Goal: Information Seeking & Learning: Learn about a topic

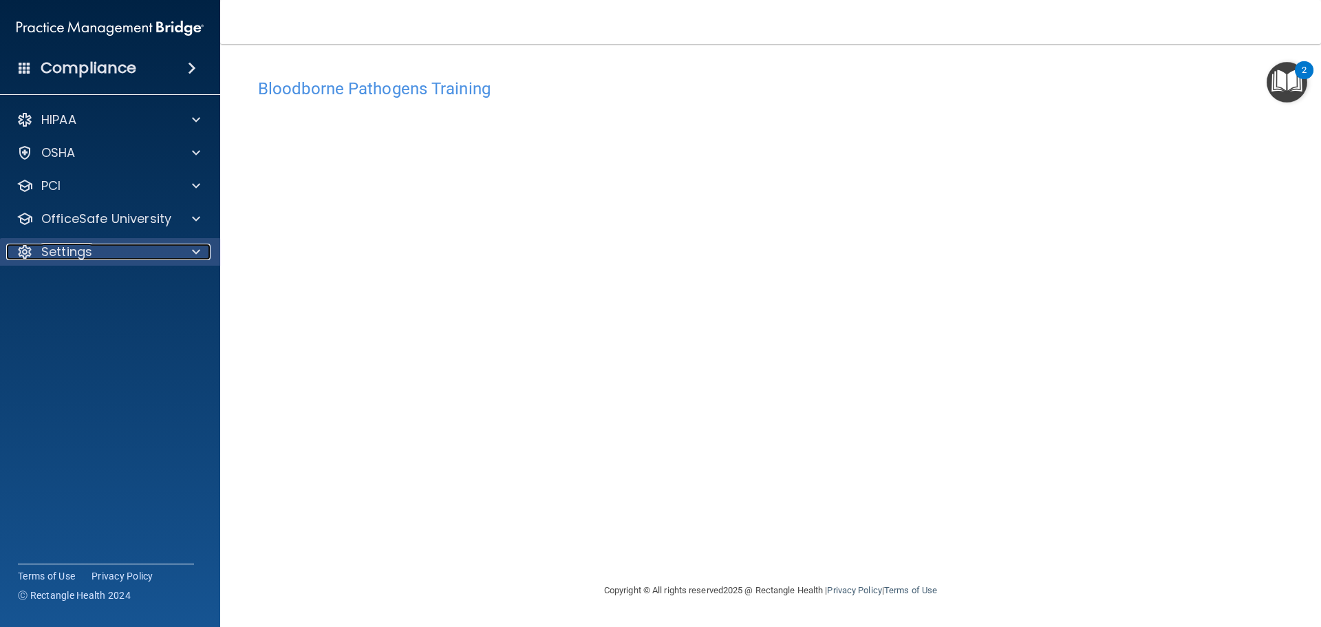
click at [61, 250] on p "Settings" at bounding box center [66, 252] width 51 height 17
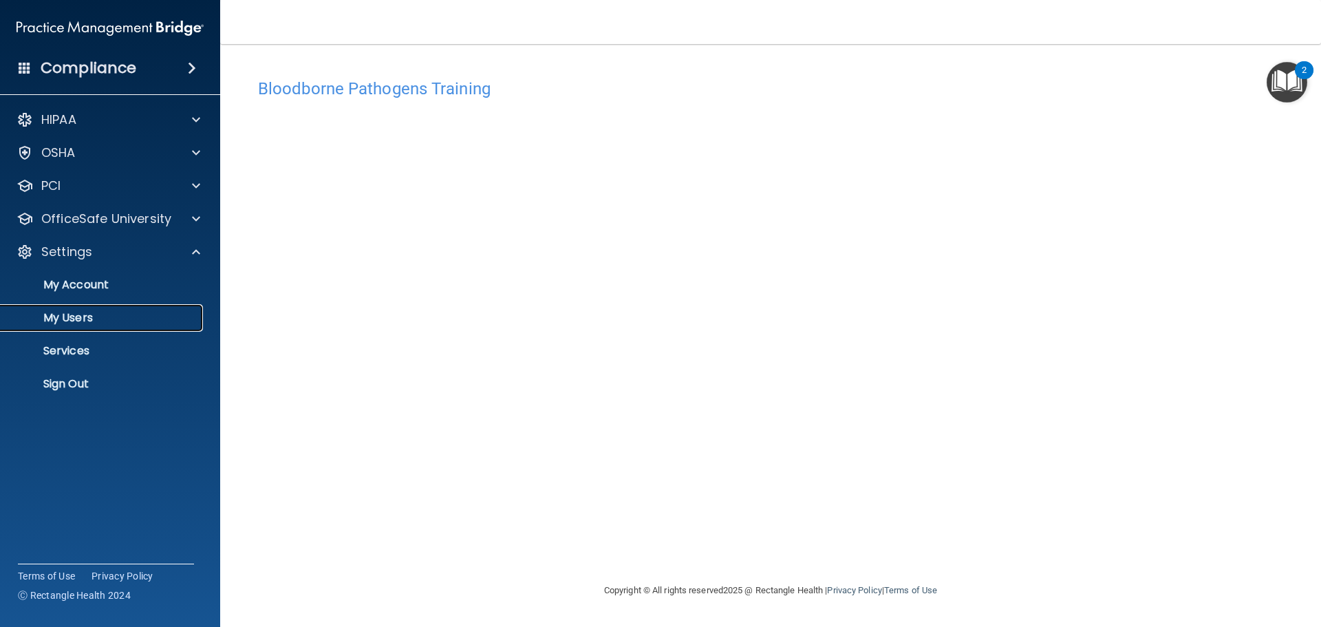
click at [63, 321] on p "My Users" at bounding box center [103, 318] width 188 height 14
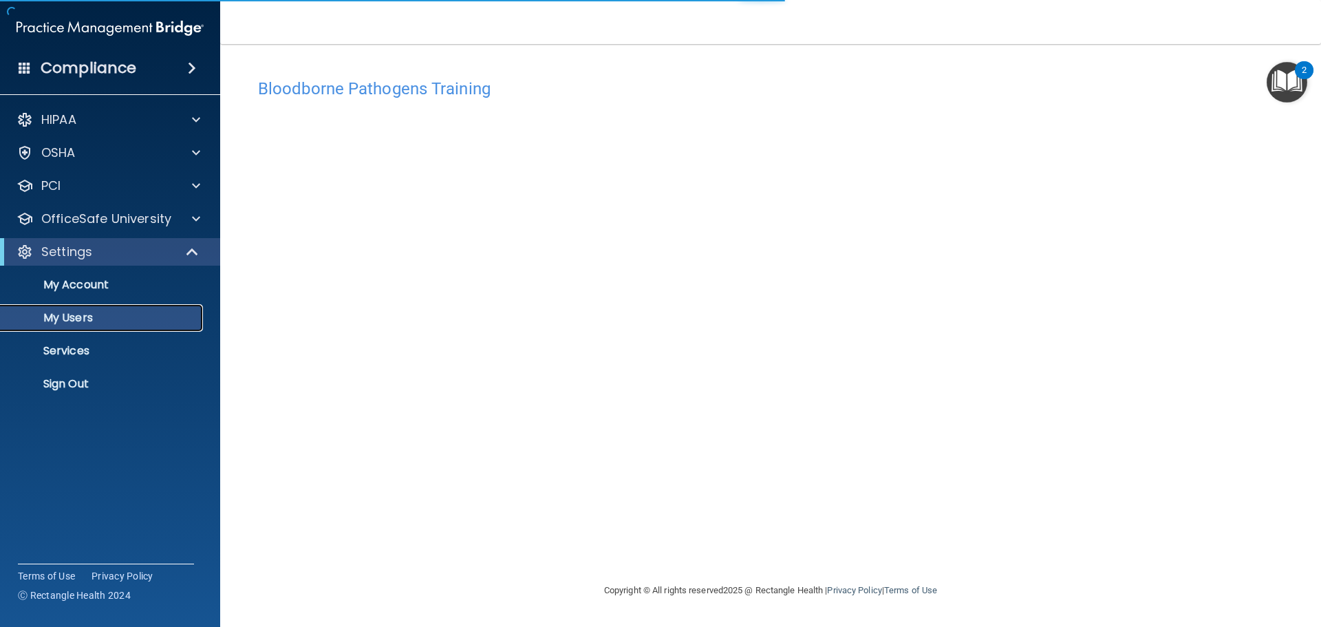
select select "20"
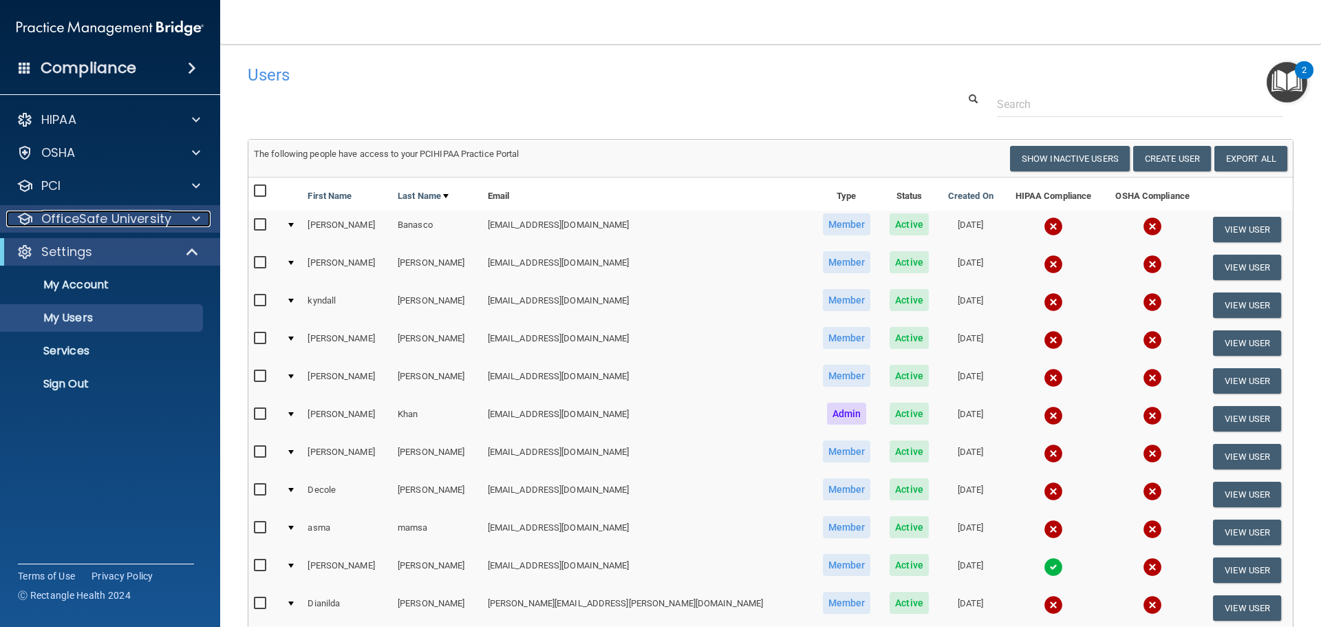
click at [56, 218] on p "OfficeSafe University" at bounding box center [106, 219] width 130 height 17
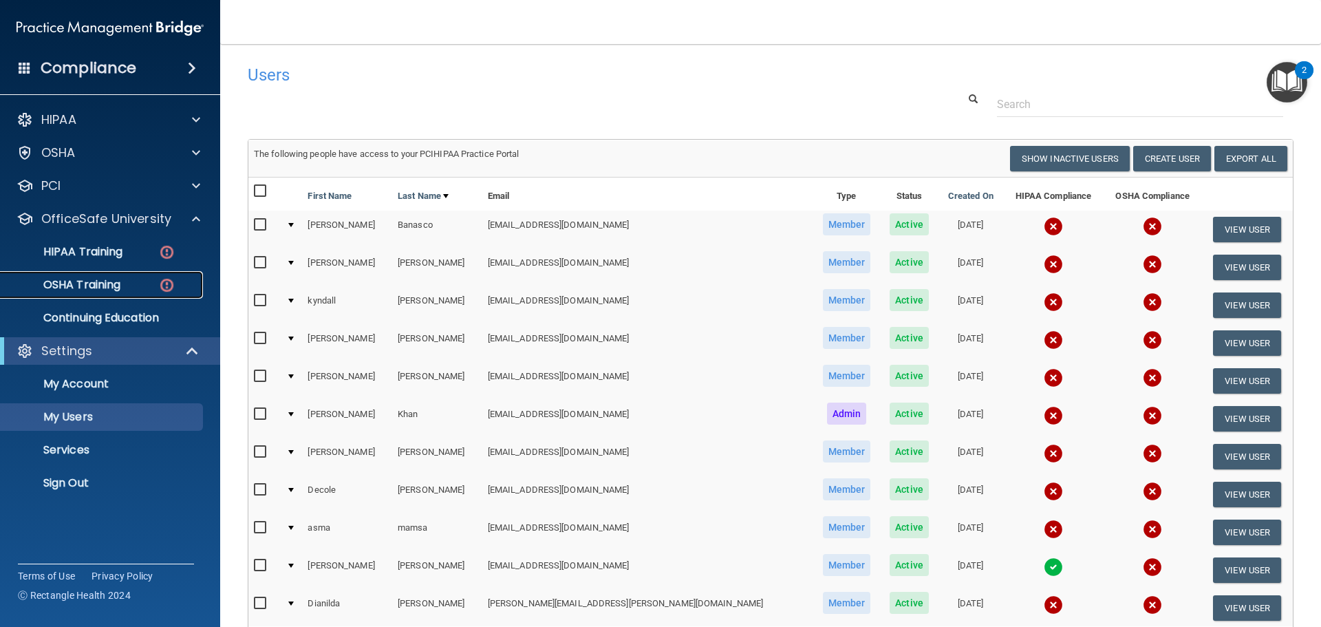
click at [90, 281] on p "OSHA Training" at bounding box center [64, 285] width 111 height 14
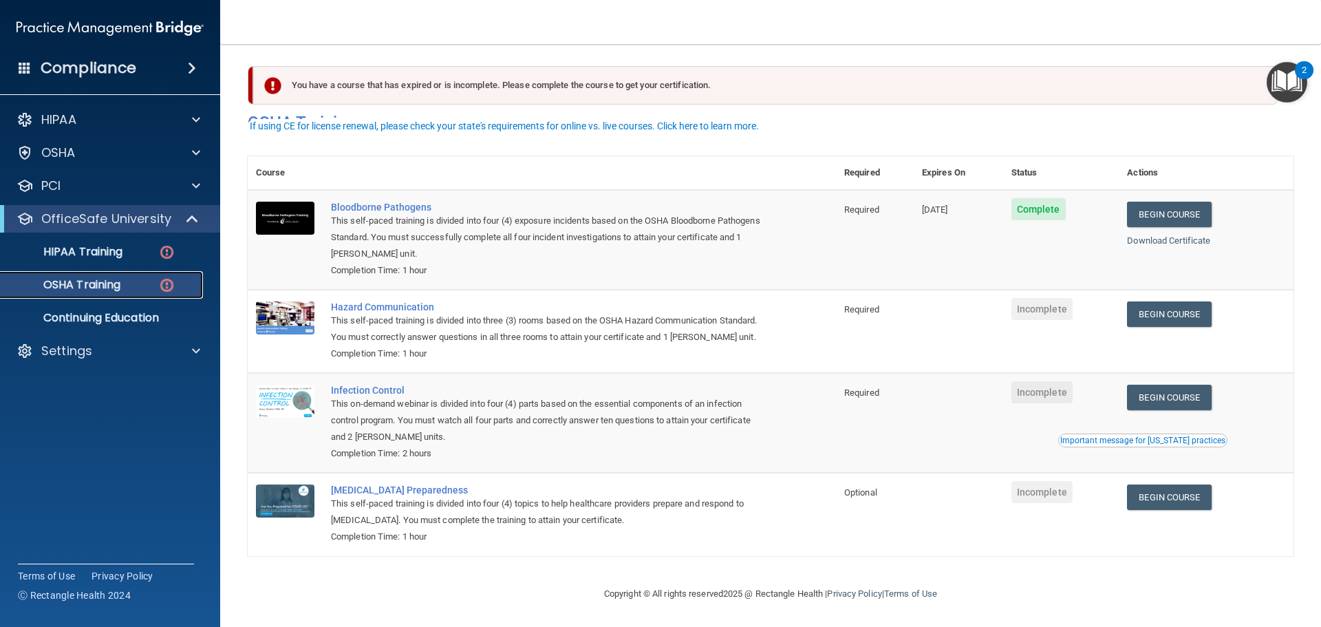
scroll to position [23, 0]
click at [96, 251] on p "HIPAA Training" at bounding box center [66, 252] width 114 height 14
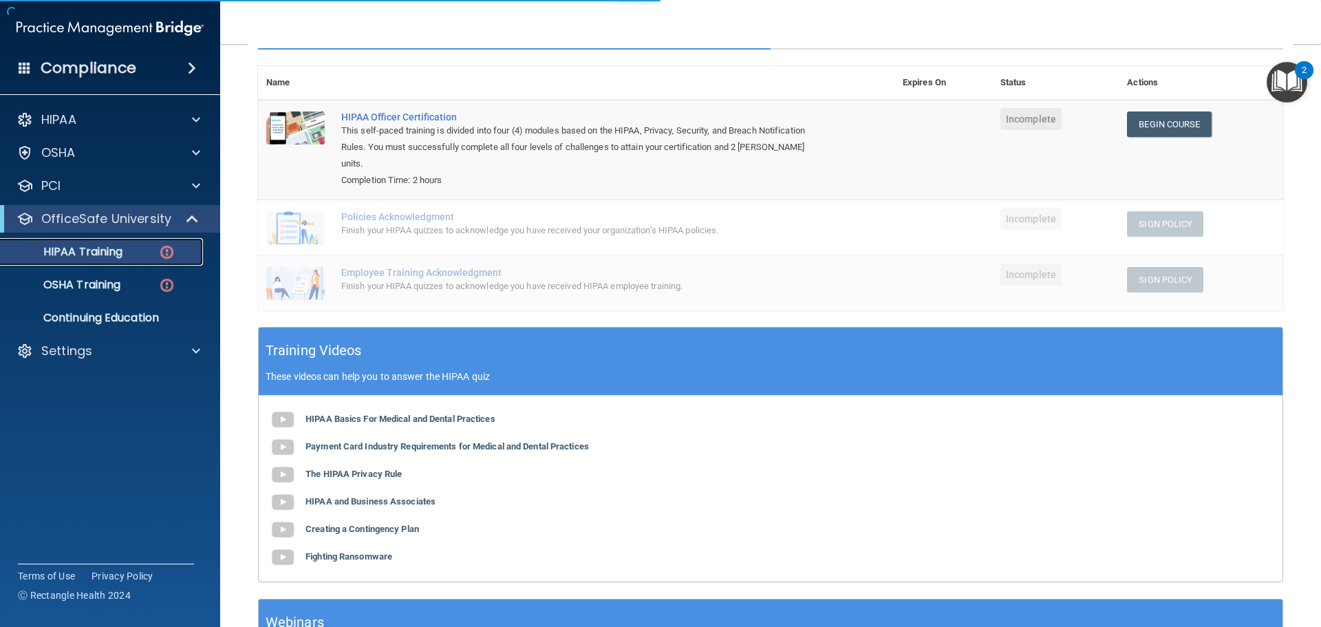
scroll to position [254, 0]
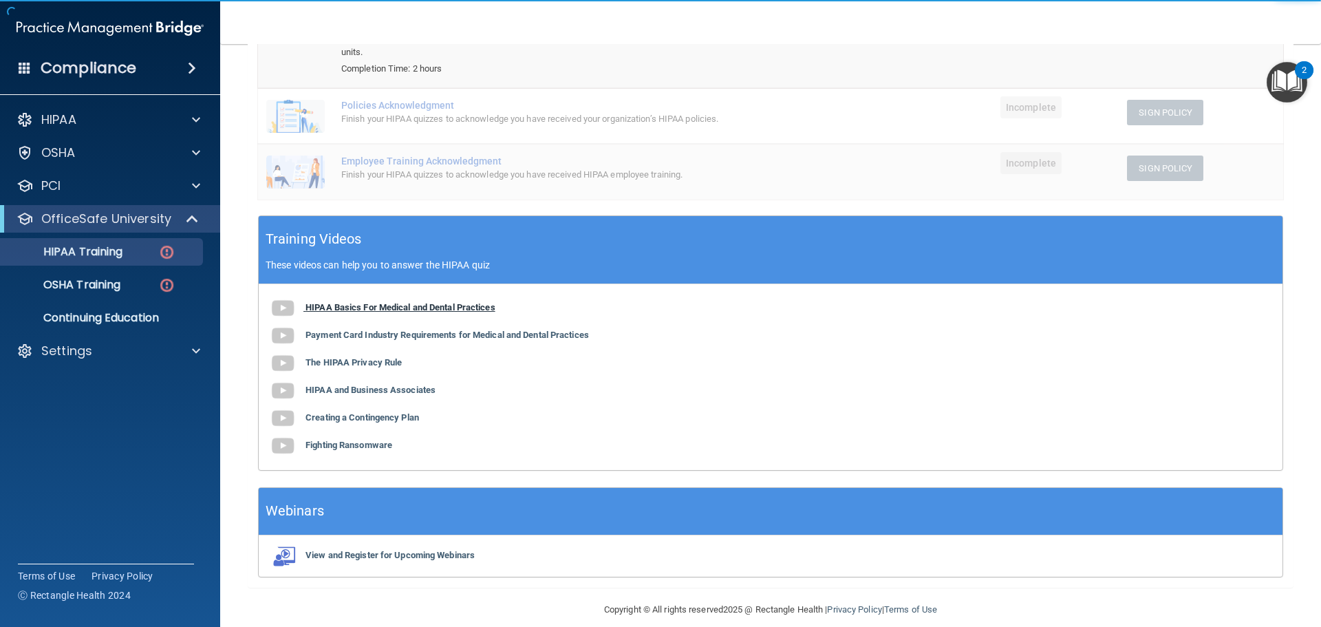
click at [392, 302] on b "HIPAA Basics For Medical and Dental Practices" at bounding box center [401, 307] width 190 height 10
